Goal: Task Accomplishment & Management: Manage account settings

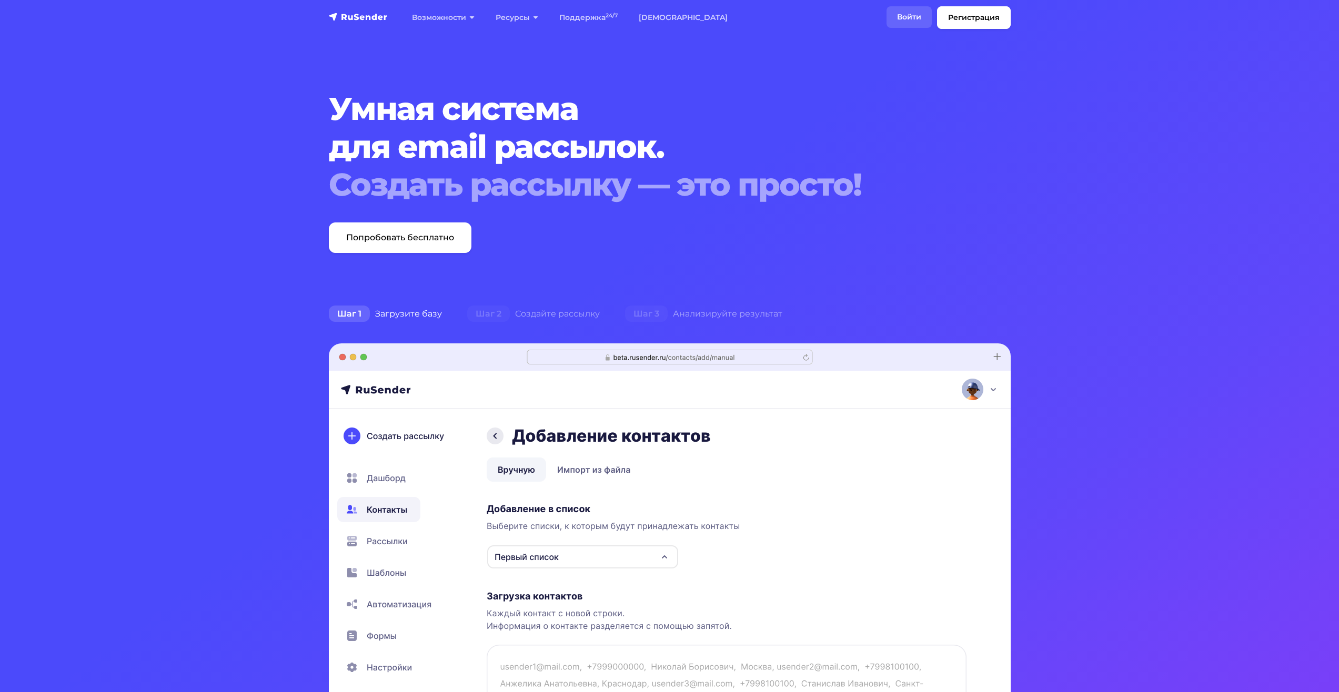
click at [907, 15] on link "Войти" at bounding box center [909, 17] width 45 height 22
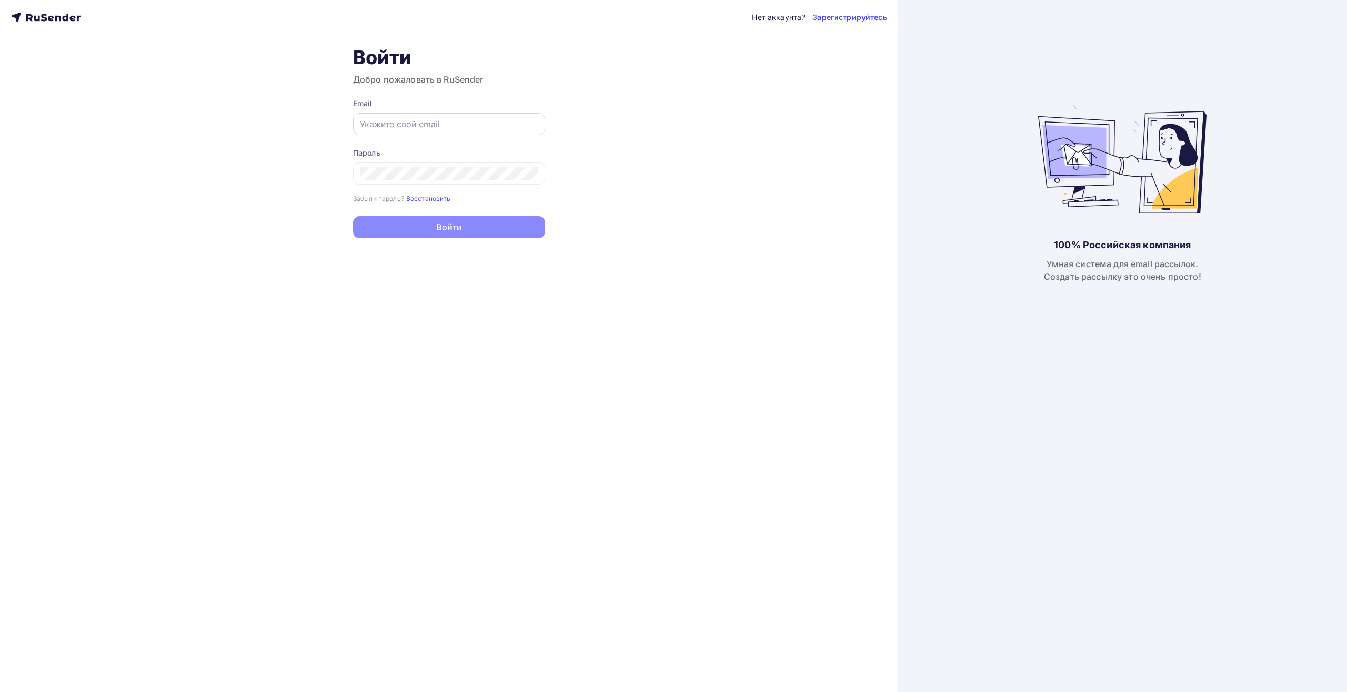
click at [390, 128] on input "text" at bounding box center [449, 124] width 178 height 13
type input "O"
type input "[EMAIL_ADDRESS][DOMAIN_NAME]"
click at [376, 203] on div "Забыли пароль? Восстановить" at bounding box center [449, 198] width 192 height 11
click at [430, 201] on small "Восстановить" at bounding box center [428, 199] width 45 height 8
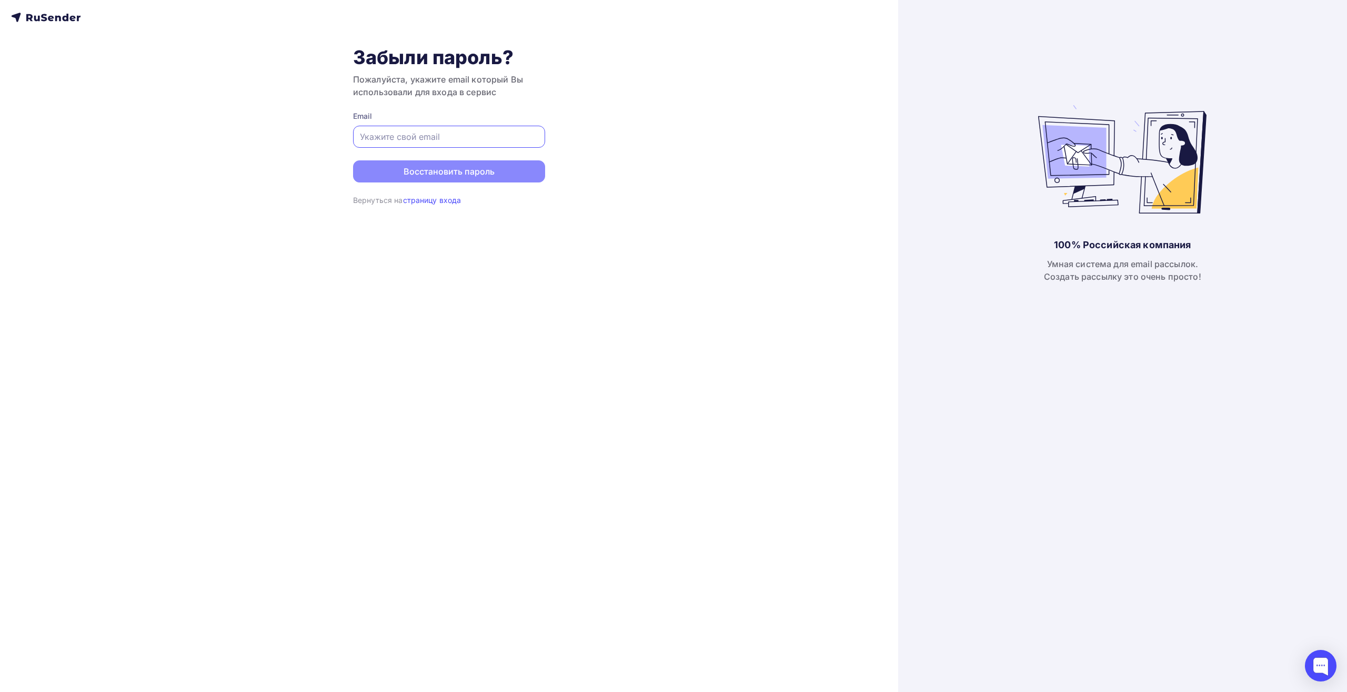
click at [412, 131] on input "text" at bounding box center [449, 136] width 178 height 13
type input "[EMAIL_ADDRESS][DOMAIN_NAME]"
click at [483, 169] on button "Восстановить пароль" at bounding box center [449, 171] width 192 height 22
drag, startPoint x: 479, startPoint y: 140, endPoint x: 310, endPoint y: 144, distance: 168.9
click at [310, 144] on div "Забыли пароль? Пожалуйста, укажите email который Вы использовали для входа в се…" at bounding box center [449, 346] width 898 height 692
